Goal: Navigation & Orientation: Find specific page/section

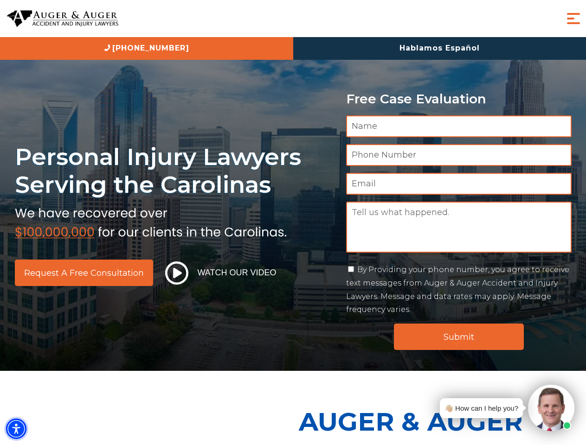
click at [16, 429] on img "Accessibility Menu" at bounding box center [16, 429] width 20 height 20
